Goal: Ask a question

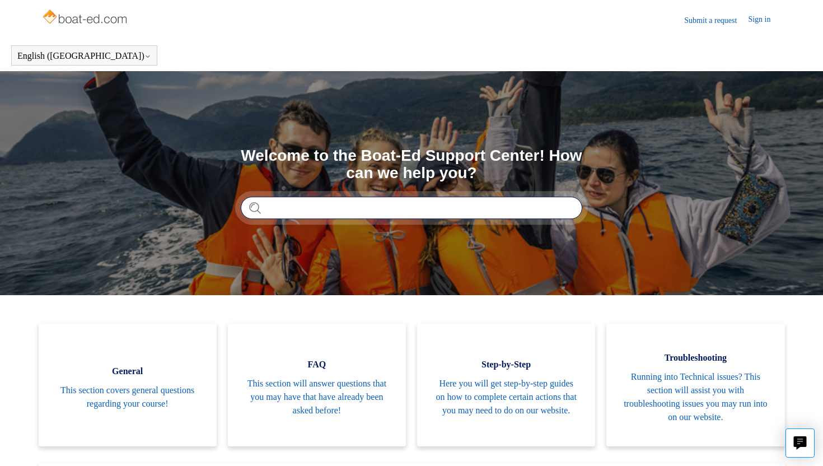
click at [274, 210] on input "Search" at bounding box center [411, 207] width 341 height 22
type input "**********"
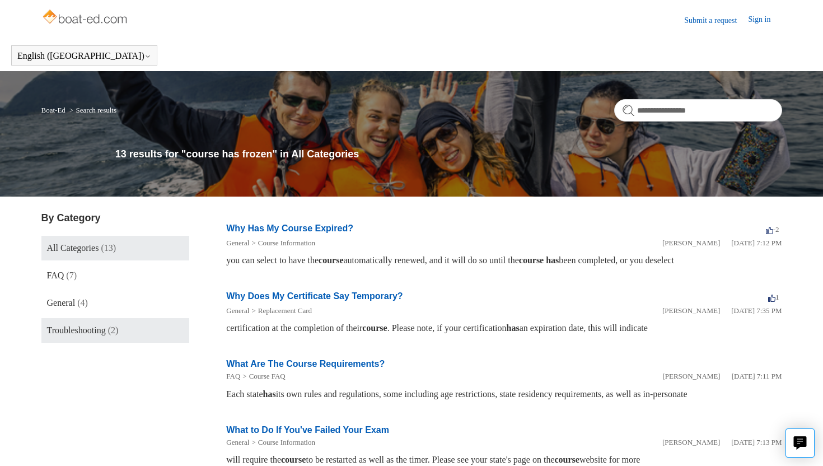
click at [64, 332] on span "Troubleshooting" at bounding box center [76, 330] width 59 height 10
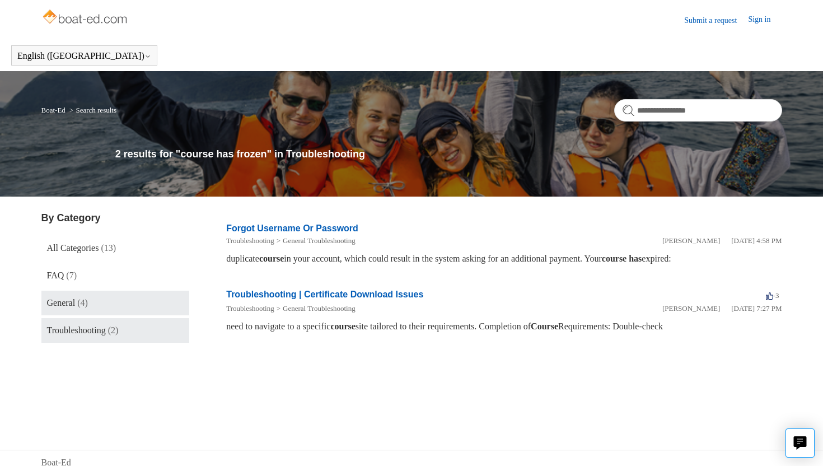
click at [73, 299] on span "General" at bounding box center [61, 303] width 29 height 10
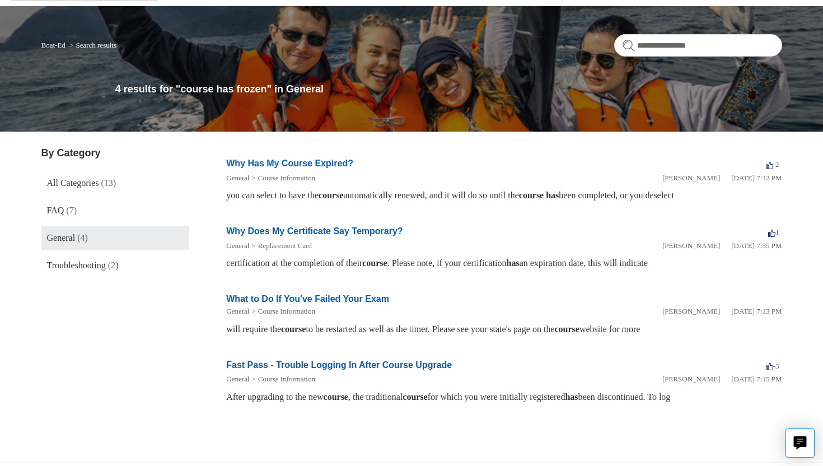
scroll to position [87, 0]
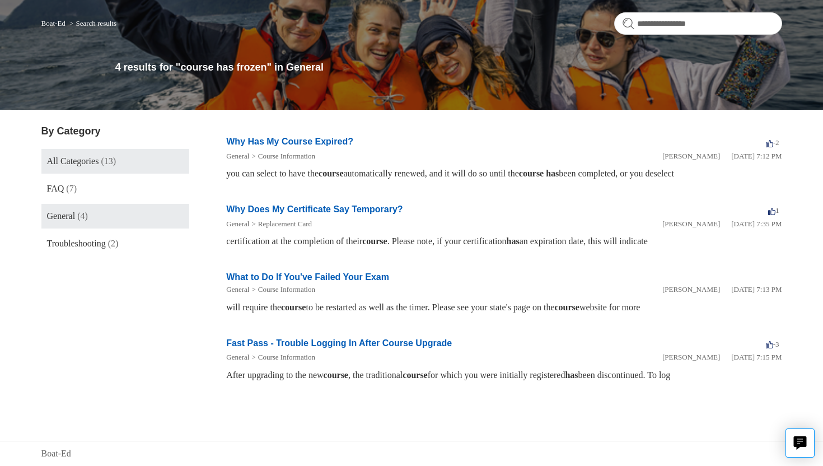
click at [83, 162] on span "All Categories" at bounding box center [73, 161] width 52 height 10
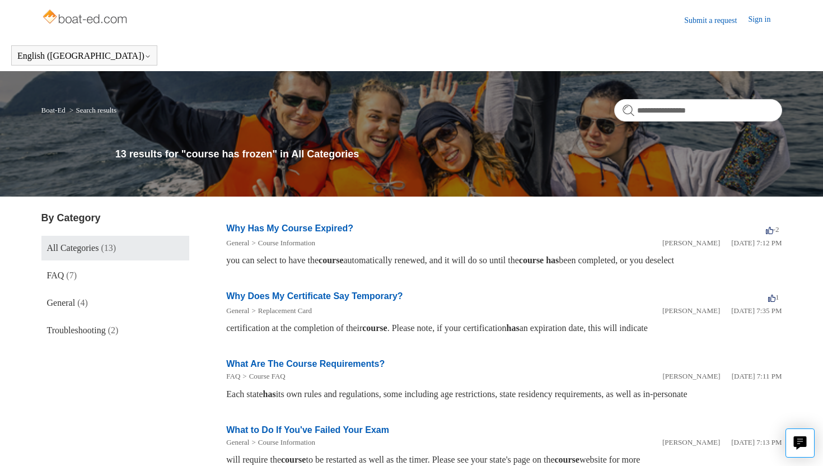
click at [753, 20] on link "Sign in" at bounding box center [765, 19] width 34 height 13
